Goal: Register for event/course

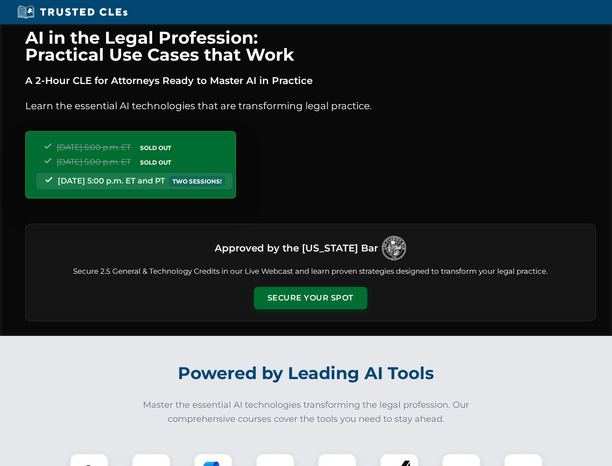
click at [310, 298] on button "Secure Your Spot" at bounding box center [310, 298] width 113 height 22
click at [89, 459] on img at bounding box center [89, 472] width 28 height 28
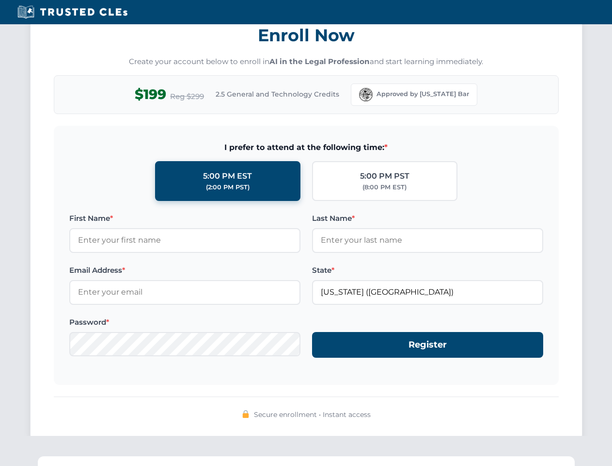
scroll to position [952, 0]
